Goal: Task Accomplishment & Management: Manage account settings

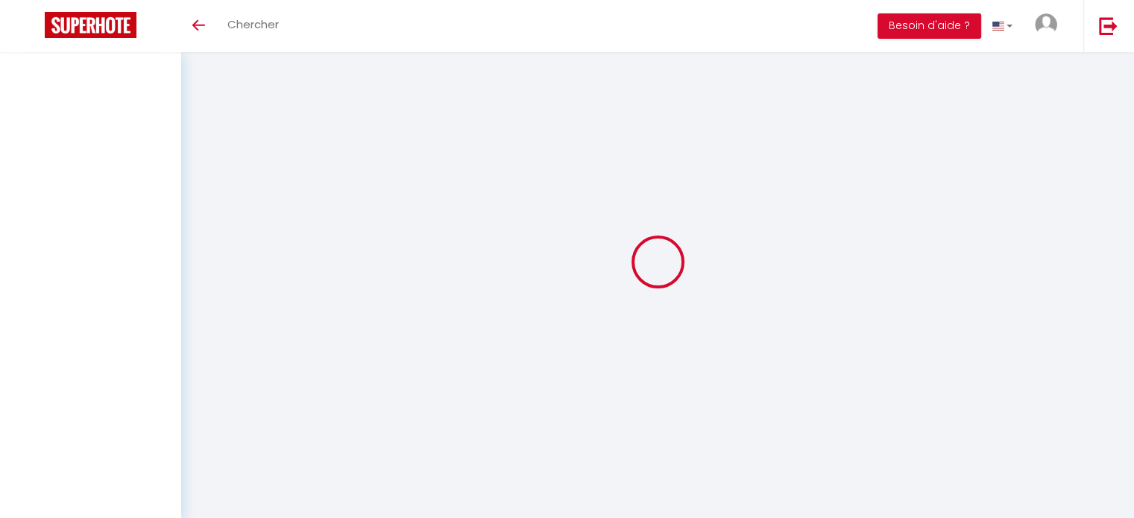
select select
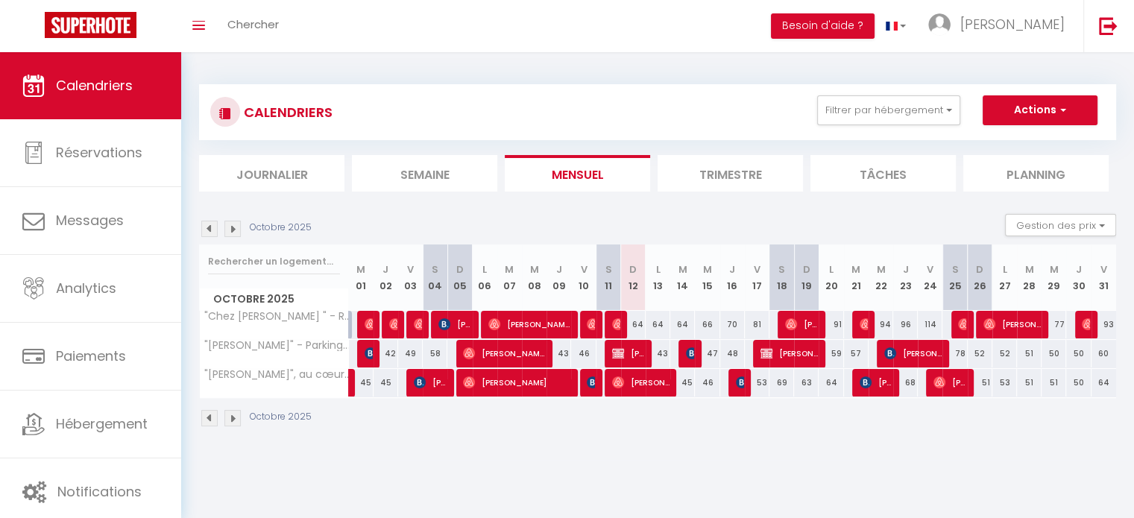
scroll to position [52, 0]
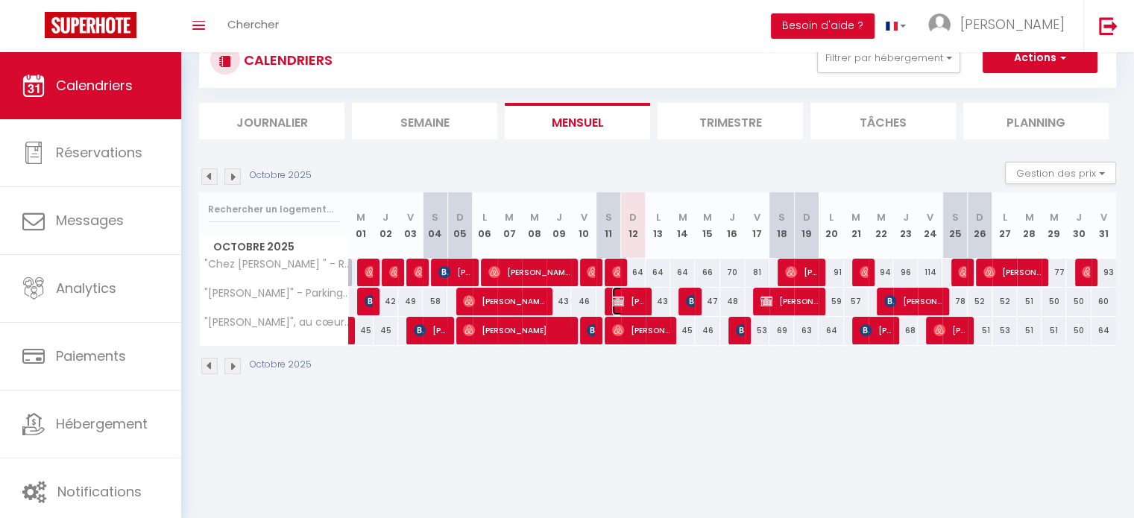
click at [619, 307] on span "[PERSON_NAME]" at bounding box center [628, 301] width 33 height 28
select select "OK"
select select "KO"
select select "0"
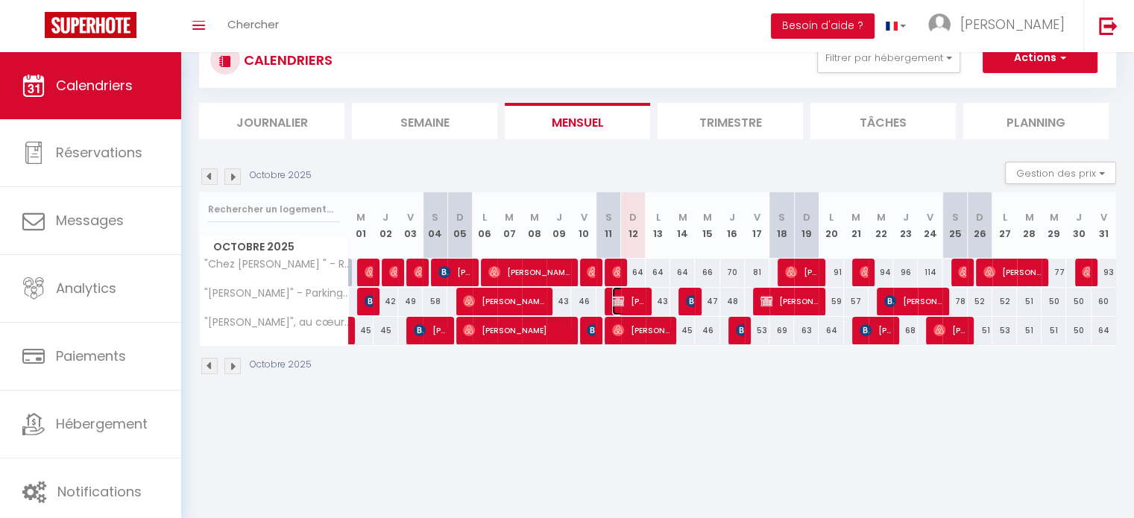
select select "1"
select select
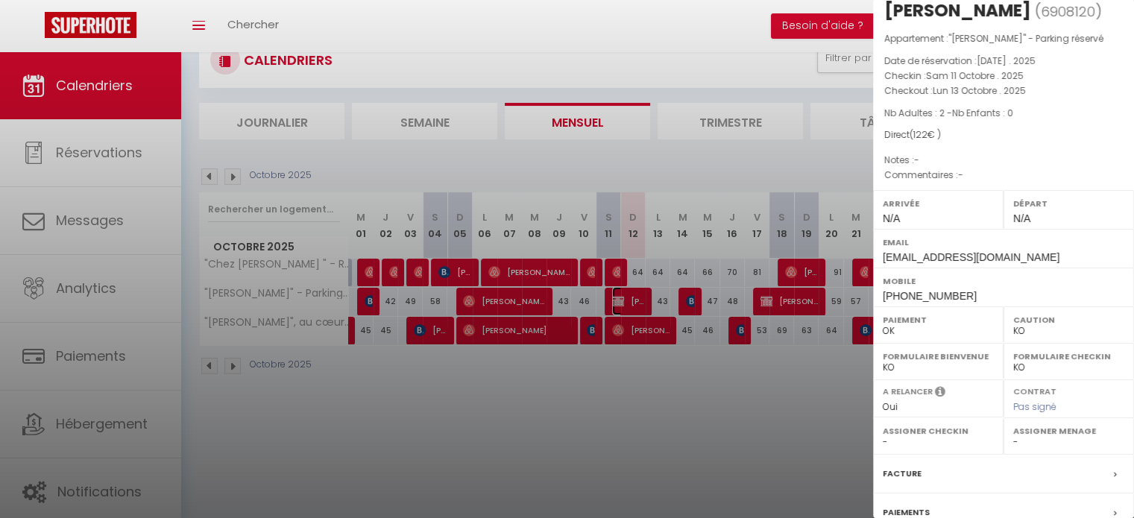
scroll to position [25, 0]
click at [1044, 437] on label "Assigner Menage" at bounding box center [1069, 432] width 111 height 15
click at [1032, 442] on select "- [PERSON_NAME] [PERSON_NAME]" at bounding box center [1069, 443] width 111 height 13
select select "51778"
click at [1014, 437] on select "- [PERSON_NAME] [PERSON_NAME]" at bounding box center [1069, 443] width 111 height 13
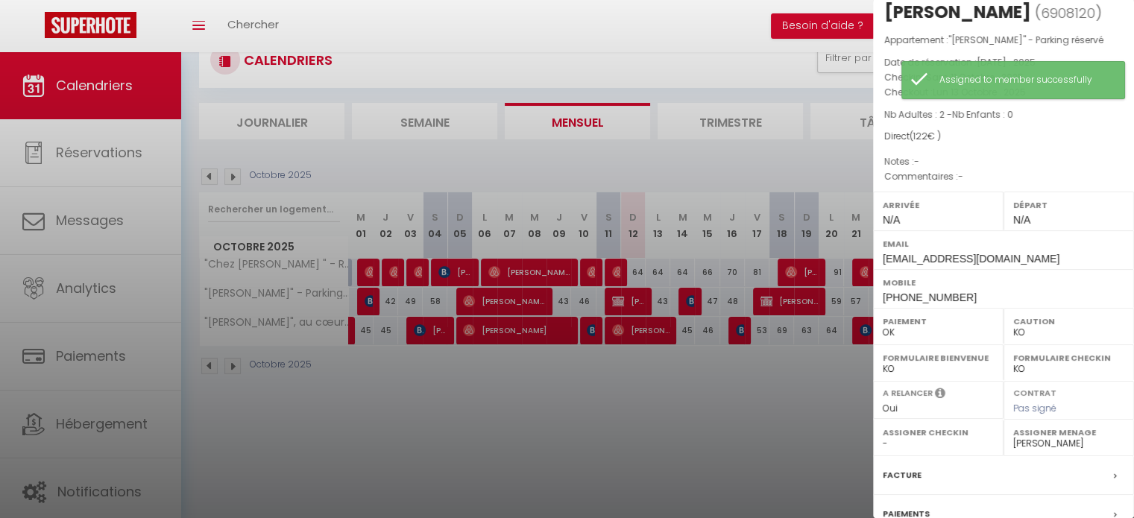
scroll to position [0, 0]
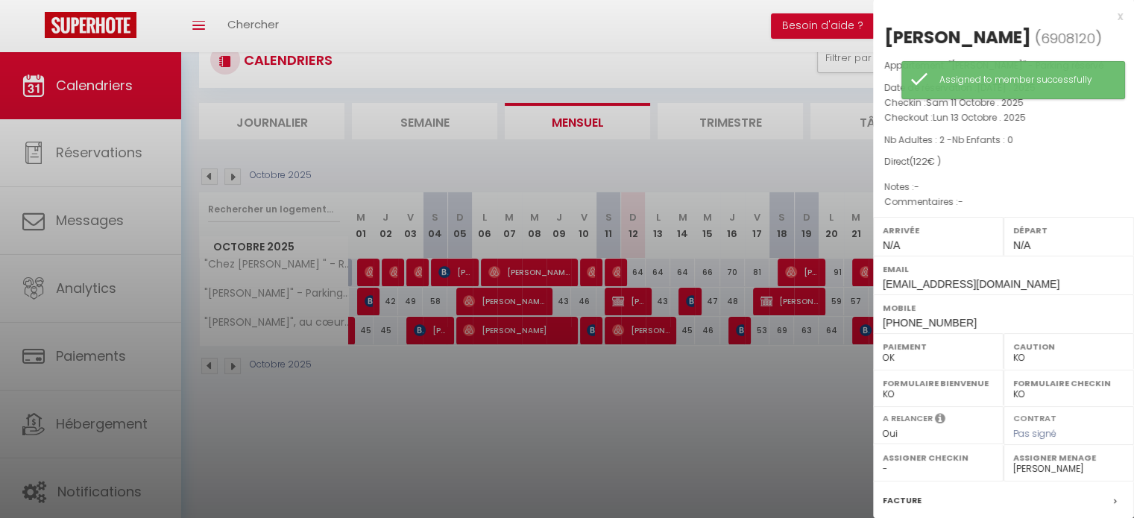
click at [1116, 12] on div "x [PERSON_NAME] ( 6908120 ) Appartement : "[PERSON_NAME]" - Parking réservé Dat…" at bounding box center [1003, 347] width 261 height 695
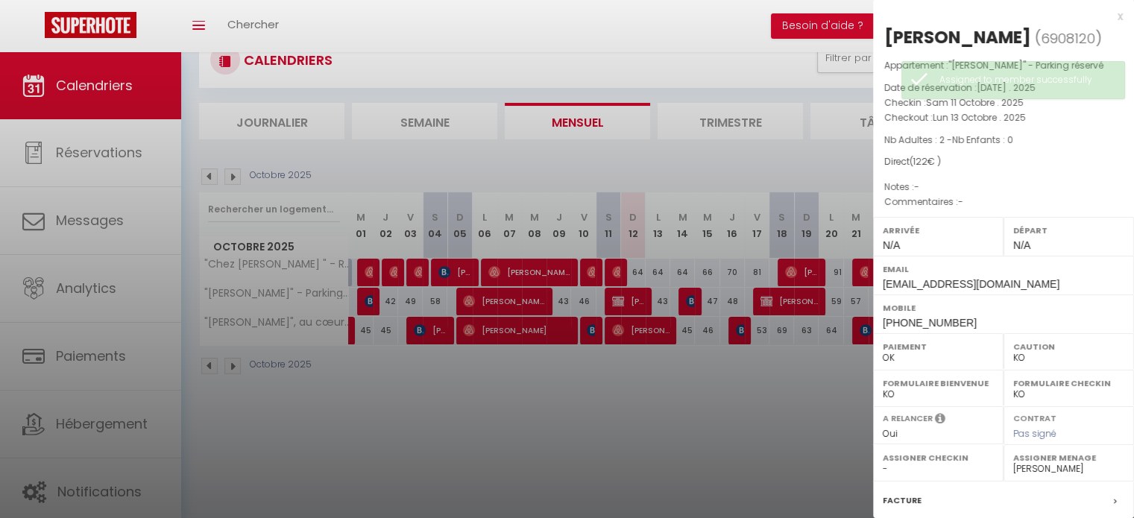
click at [1112, 14] on div "x [PERSON_NAME] ( 6908120 ) Appartement : "[PERSON_NAME]" - Parking réservé Dat…" at bounding box center [1003, 347] width 261 height 695
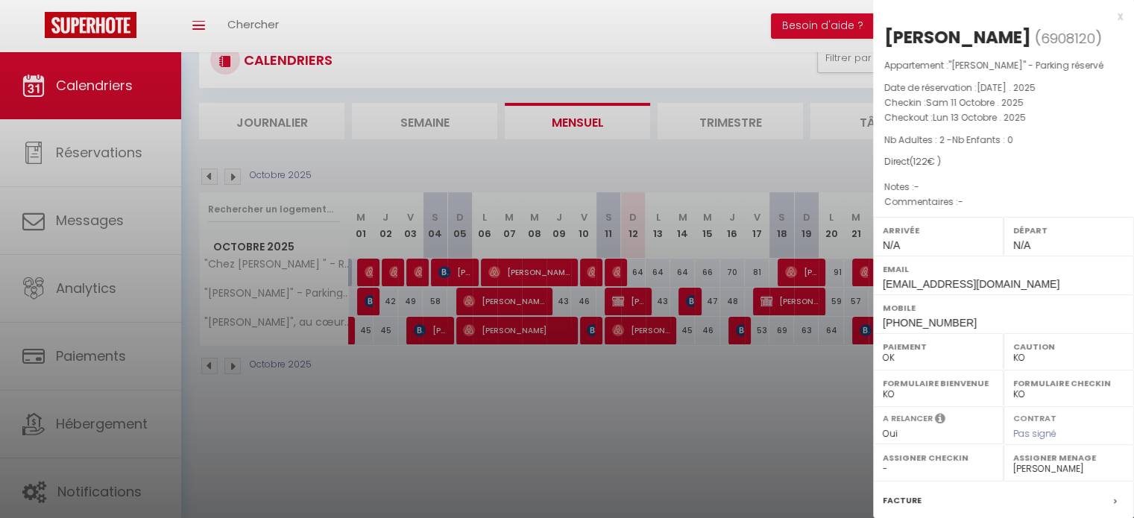
click at [1107, 15] on div "x" at bounding box center [998, 16] width 250 height 18
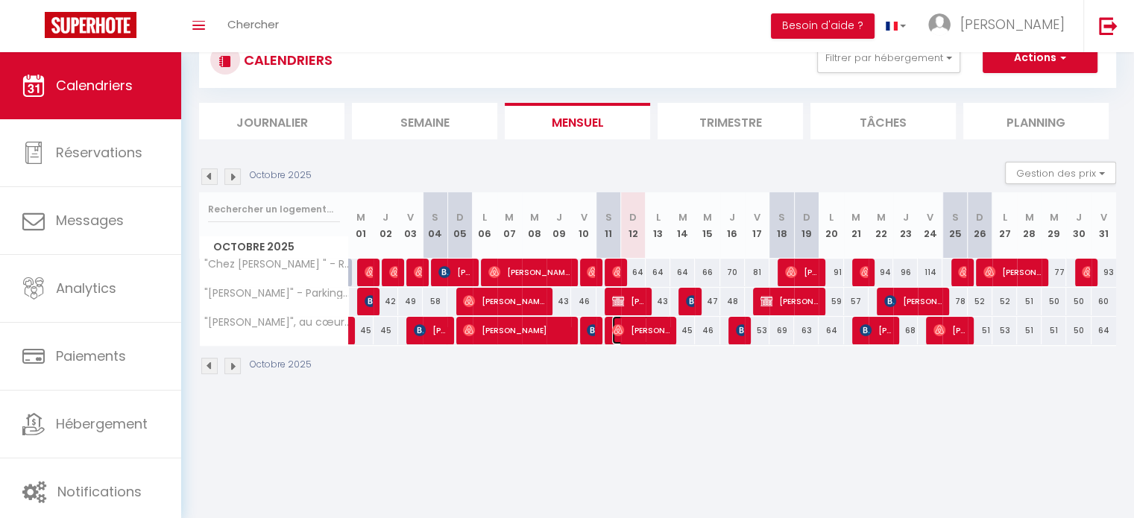
click at [656, 339] on span "[PERSON_NAME]" at bounding box center [640, 330] width 57 height 28
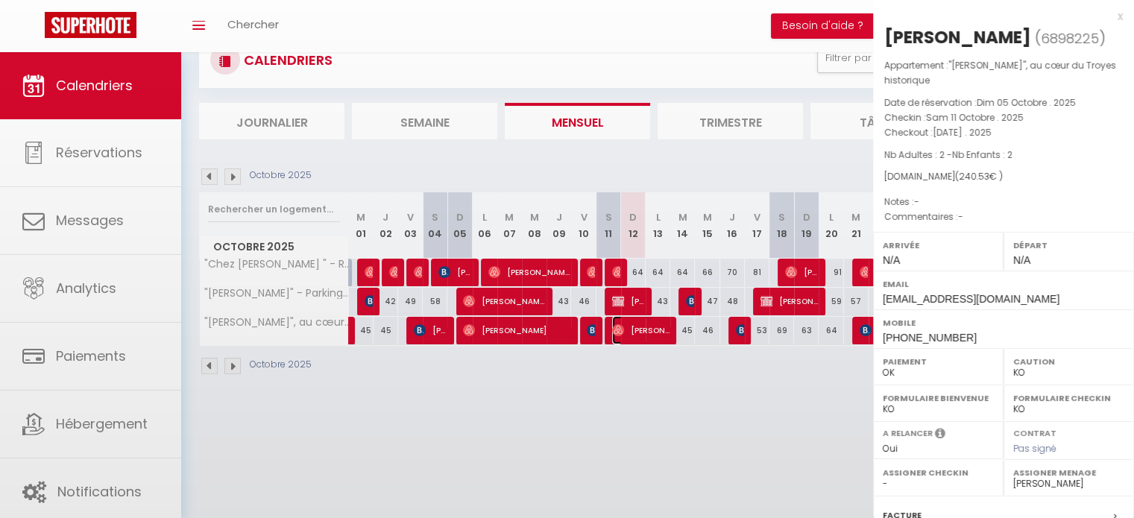
select select "OK"
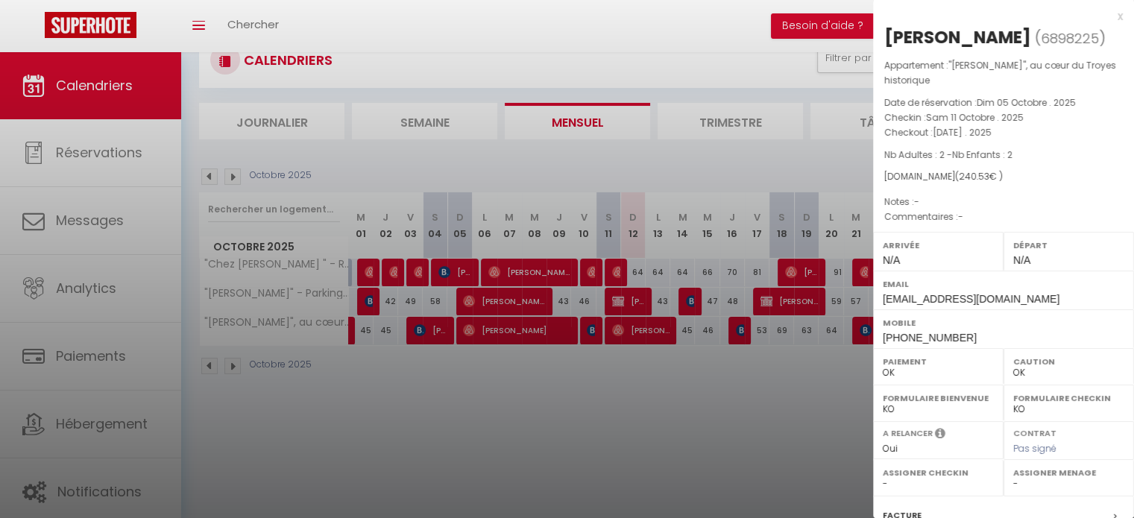
click at [1108, 18] on div "x" at bounding box center [998, 16] width 250 height 18
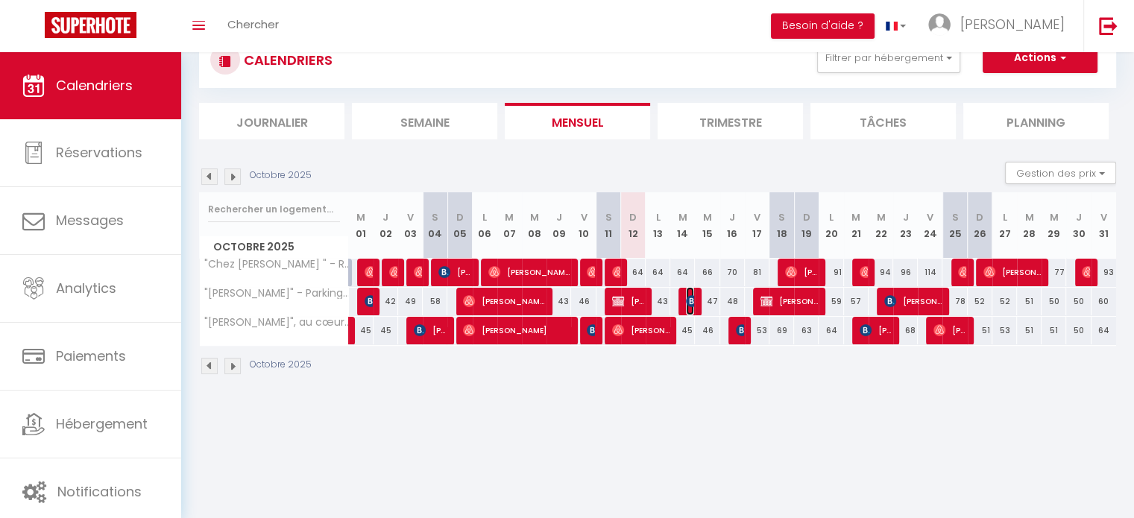
click at [689, 301] on img at bounding box center [692, 301] width 12 height 12
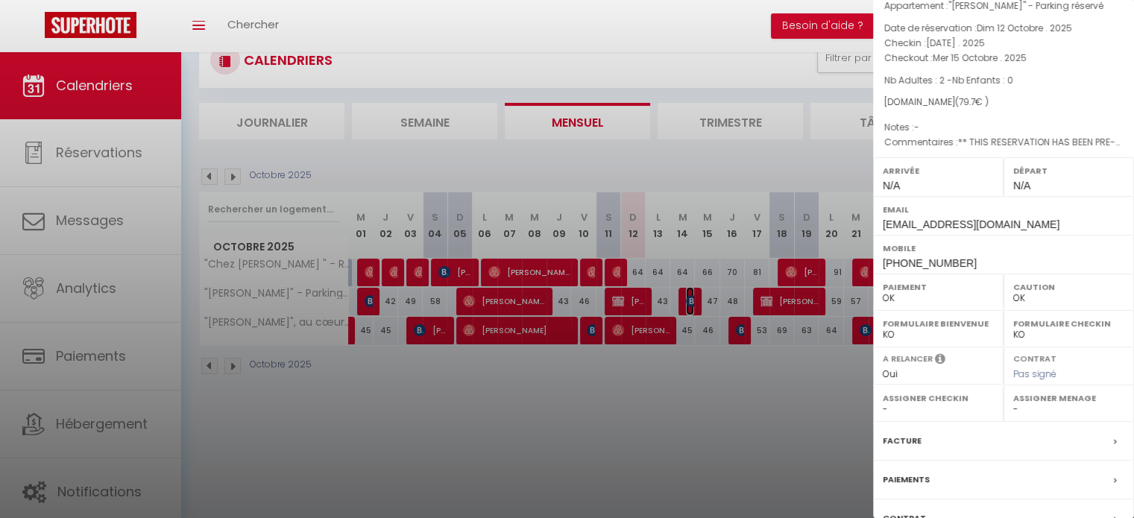
scroll to position [137, 0]
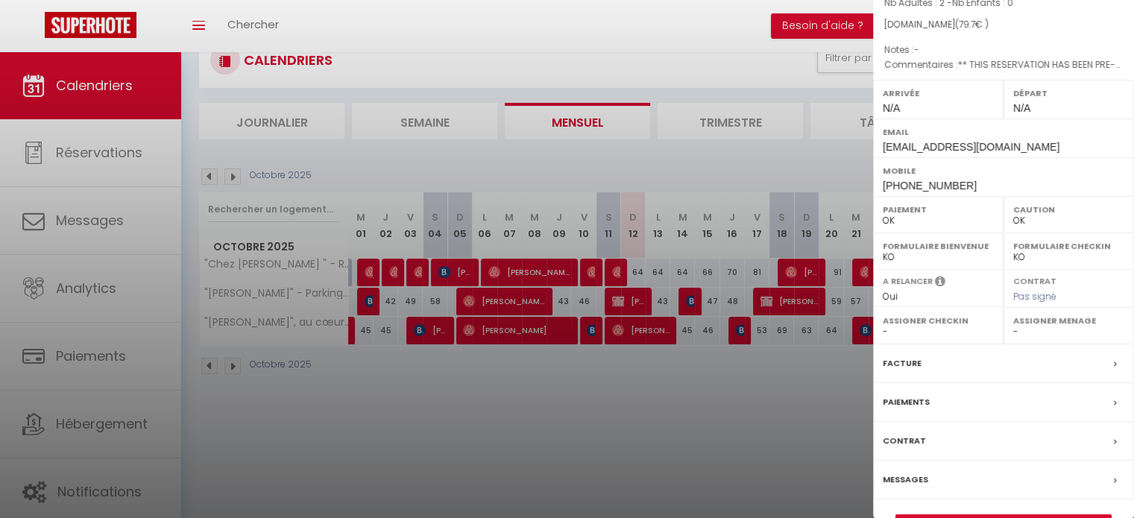
click at [1044, 330] on select "- [PERSON_NAME] [PERSON_NAME]" at bounding box center [1069, 331] width 111 height 13
select select "51778"
click at [1014, 325] on select "- [PERSON_NAME] [PERSON_NAME]" at bounding box center [1069, 331] width 111 height 13
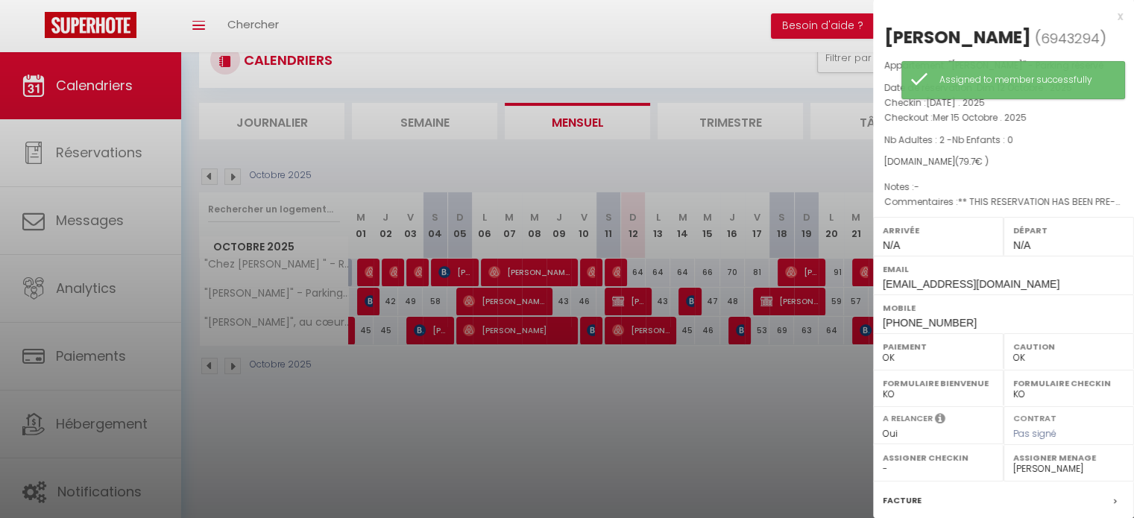
click at [1113, 15] on div "x [PERSON_NAME] ( 6943294 ) Appartement : "[PERSON_NAME]" - Parking réservé Dat…" at bounding box center [1003, 347] width 261 height 695
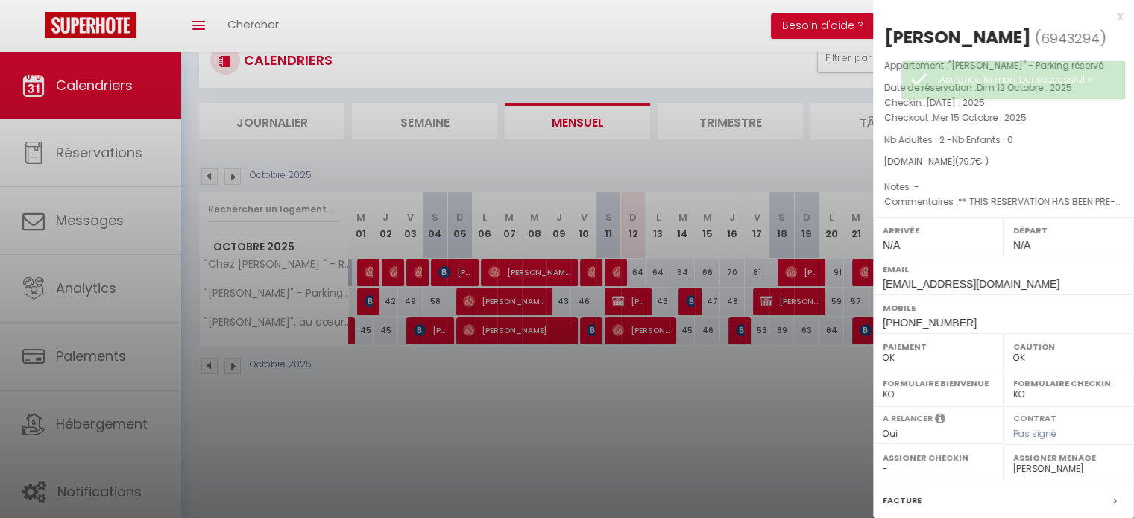
click at [1108, 15] on div "x" at bounding box center [998, 16] width 250 height 18
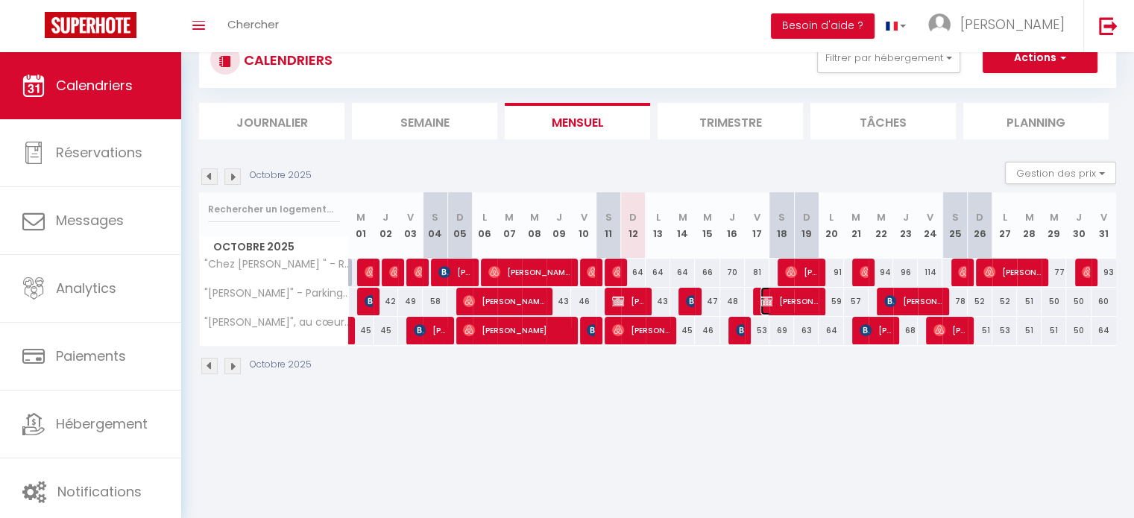
click at [794, 295] on span "[PERSON_NAME]" at bounding box center [789, 301] width 57 height 28
select select "KO"
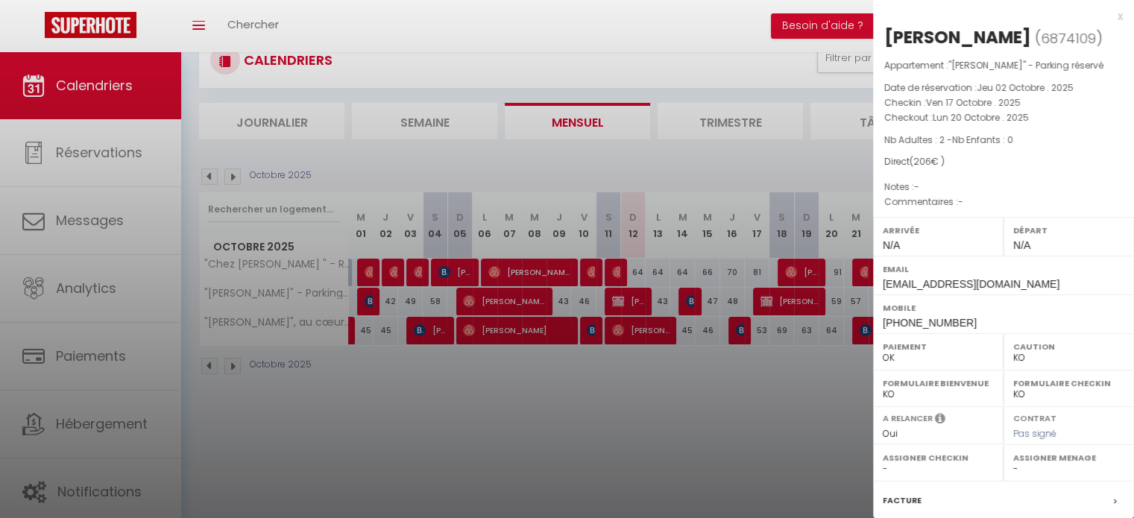
click at [1104, 16] on div "x" at bounding box center [998, 16] width 250 height 18
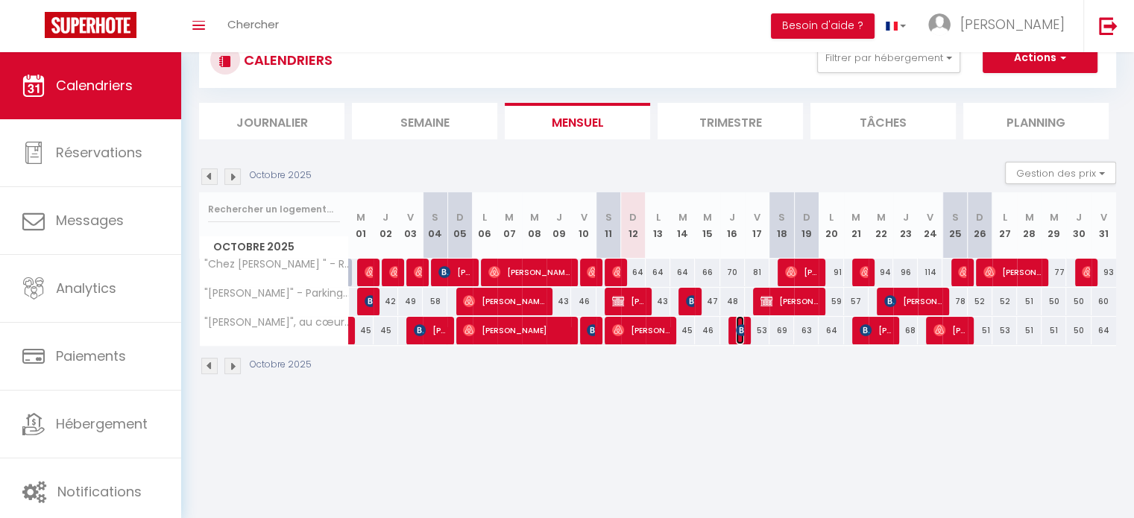
click at [738, 336] on span "[PERSON_NAME]" at bounding box center [740, 330] width 8 height 28
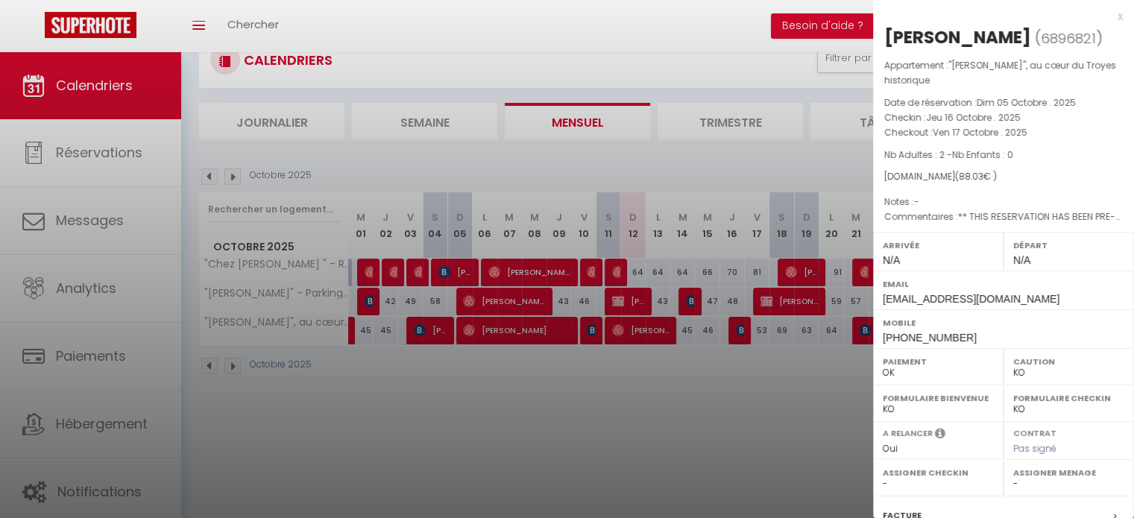
click at [1109, 11] on div "x" at bounding box center [998, 16] width 250 height 18
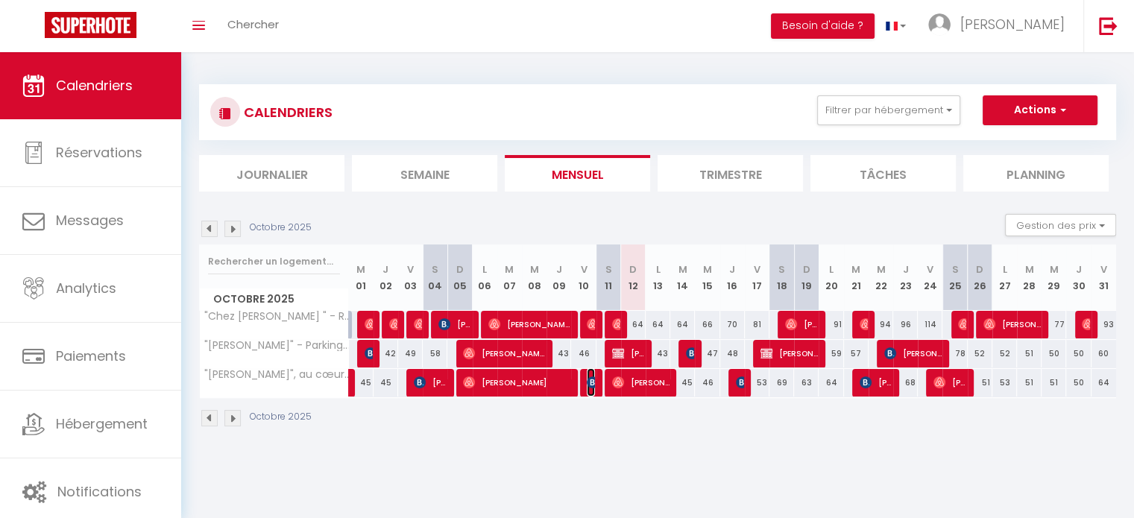
click at [594, 385] on img at bounding box center [593, 383] width 12 height 12
select select "51778"
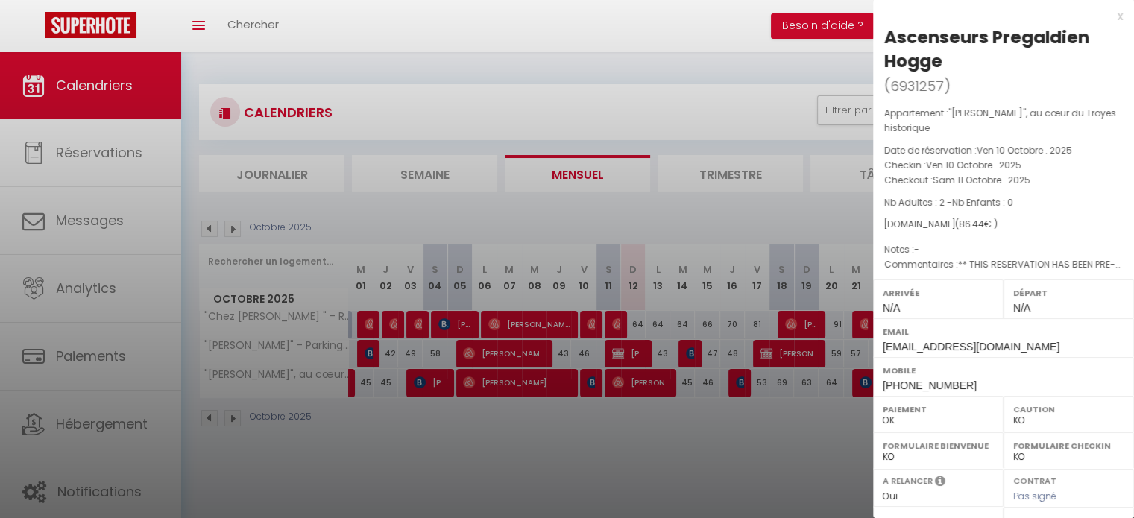
click at [1111, 12] on div "x" at bounding box center [998, 16] width 250 height 18
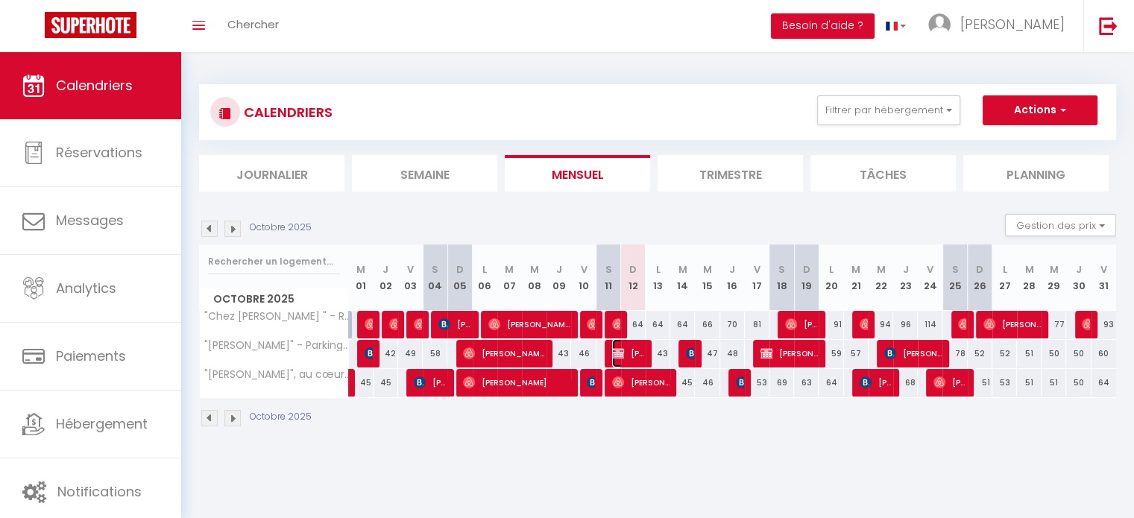
click at [641, 350] on span "[PERSON_NAME]" at bounding box center [628, 353] width 33 height 28
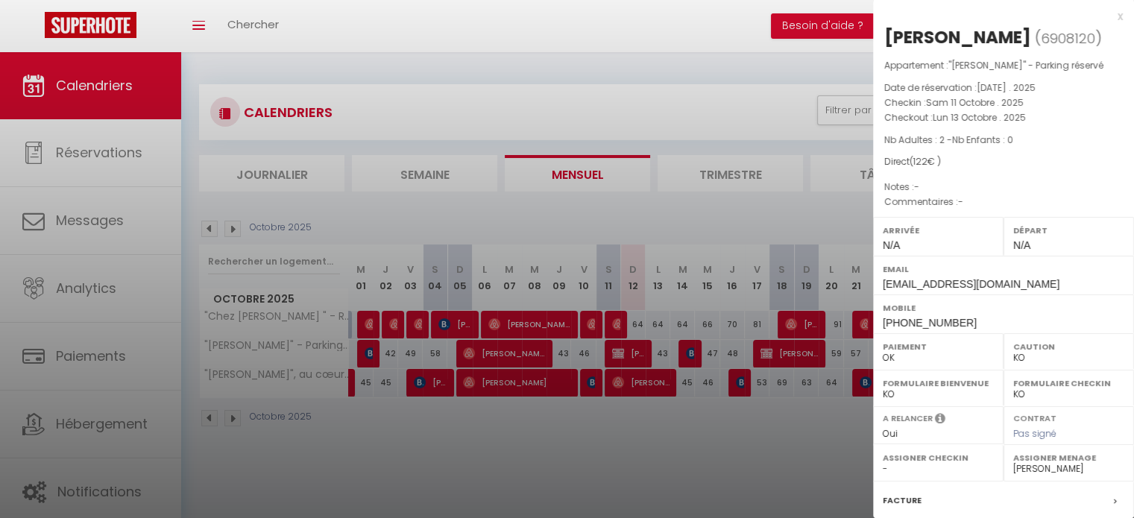
click at [1109, 20] on div "x" at bounding box center [998, 16] width 250 height 18
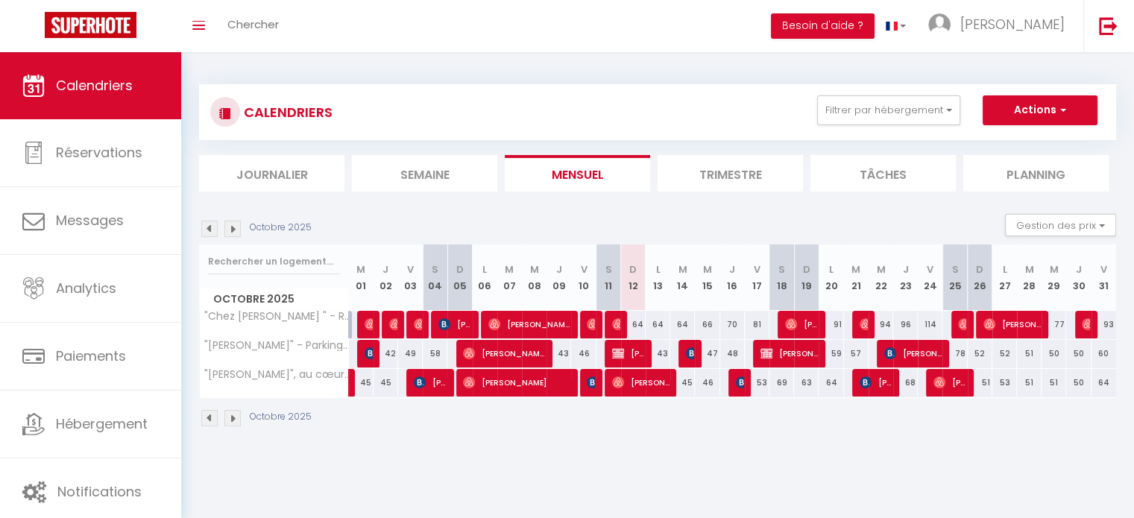
click at [684, 353] on div at bounding box center [691, 354] width 25 height 28
click at [692, 353] on img at bounding box center [692, 354] width 12 height 12
select select "OK"
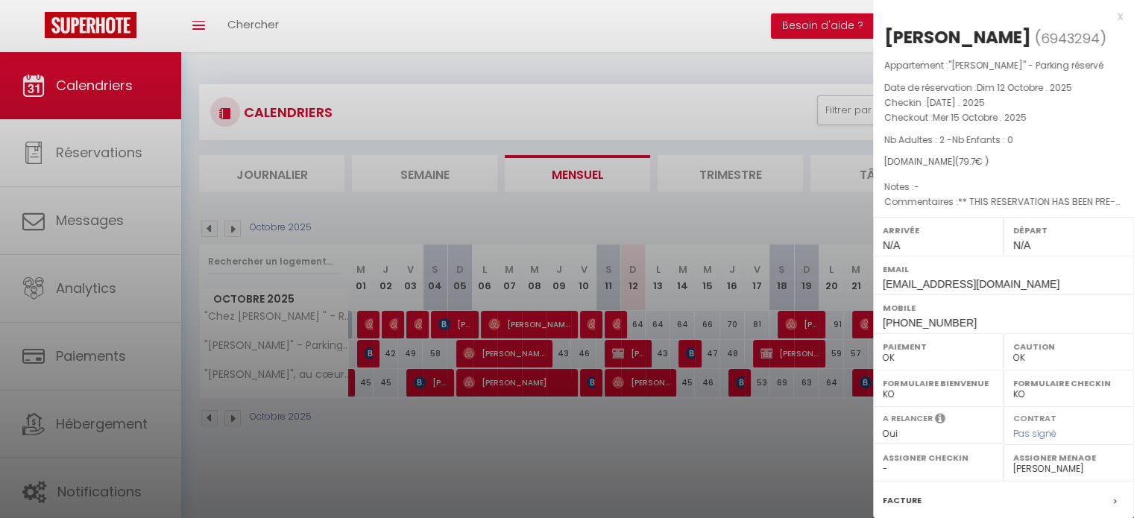
click at [1108, 20] on div "x" at bounding box center [998, 16] width 250 height 18
